Goal: Task Accomplishment & Management: Manage account settings

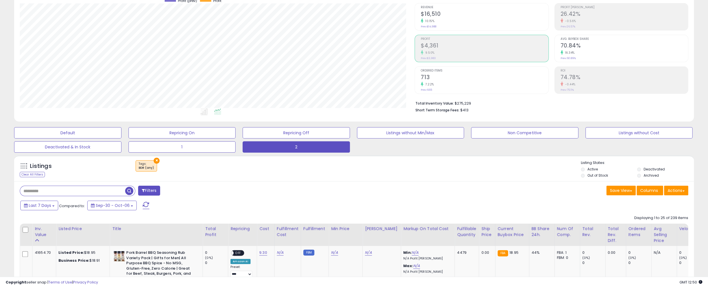
scroll to position [115, 394]
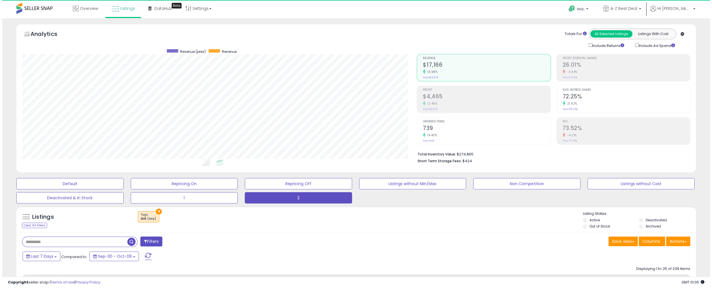
scroll to position [115, 394]
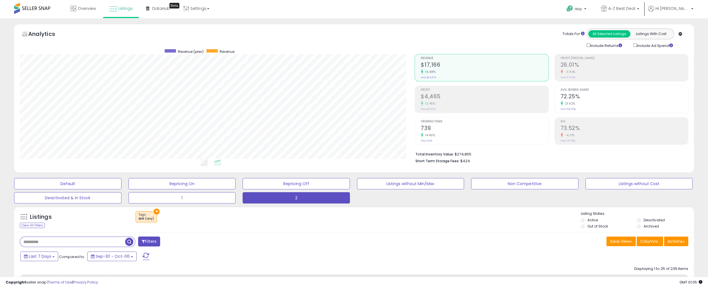
click at [449, 89] on span "Profit" at bounding box center [484, 89] width 127 height 3
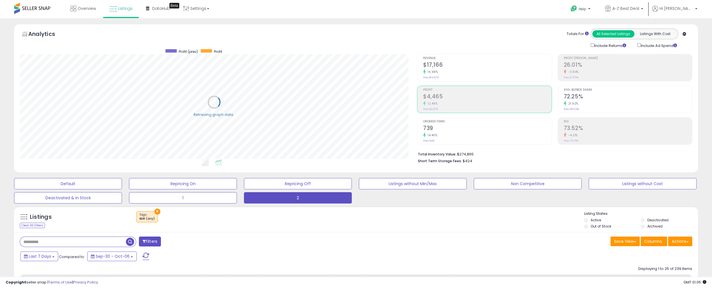
scroll to position [282152, 281874]
drag, startPoint x: 611, startPoint y: 59, endPoint x: 548, endPoint y: 70, distance: 63.7
click at [611, 59] on span "Profit [PERSON_NAME]" at bounding box center [623, 58] width 127 height 3
click at [436, 102] on div "58.11%" at bounding box center [487, 103] width 128 height 5
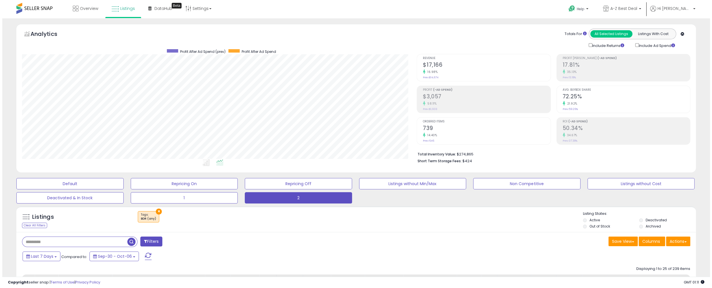
scroll to position [115, 394]
click at [469, 99] on h2 "$3,057" at bounding box center [484, 97] width 127 height 8
